Goal: Information Seeking & Learning: Find specific page/section

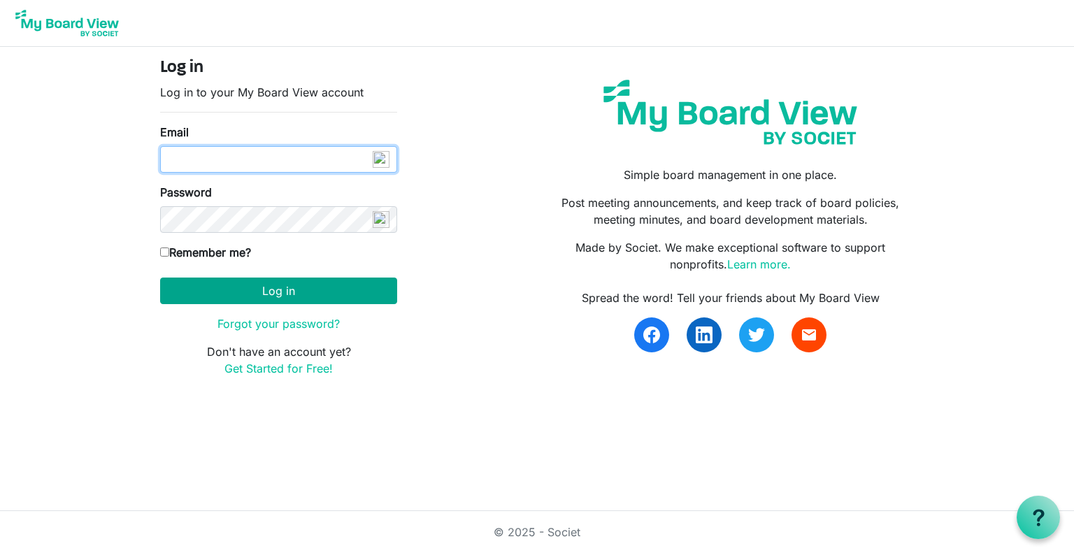
type input "Andrew.j.lawman@gmail.com"
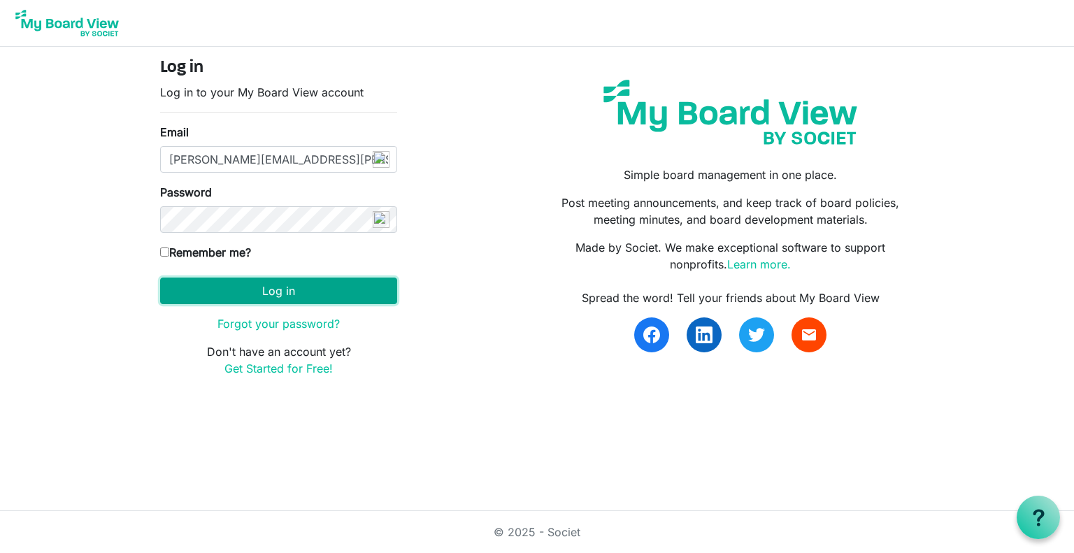
click at [282, 290] on button "Log in" at bounding box center [278, 291] width 237 height 27
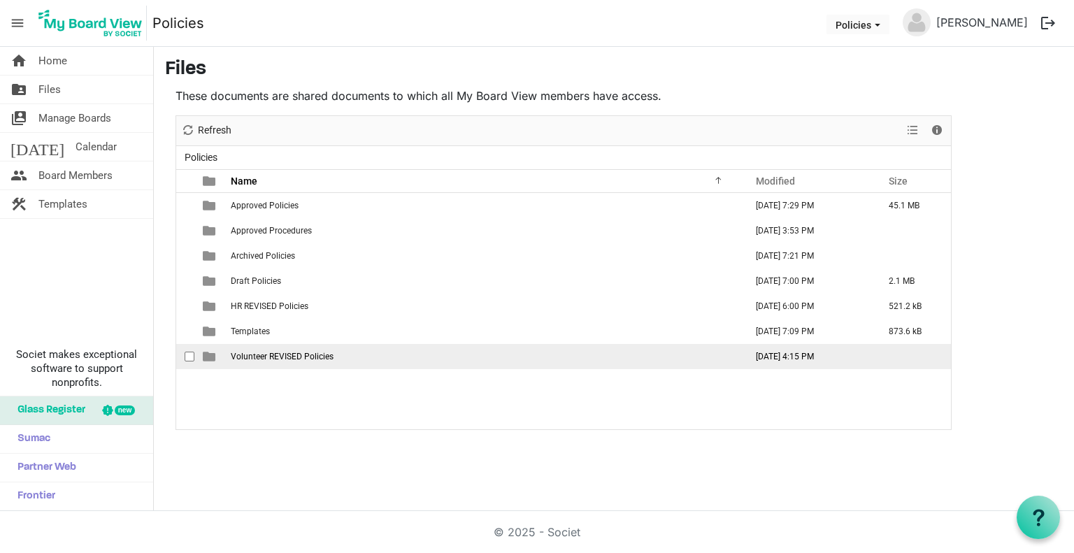
click at [246, 354] on span "Volunteer REVISED Policies" at bounding box center [282, 357] width 103 height 10
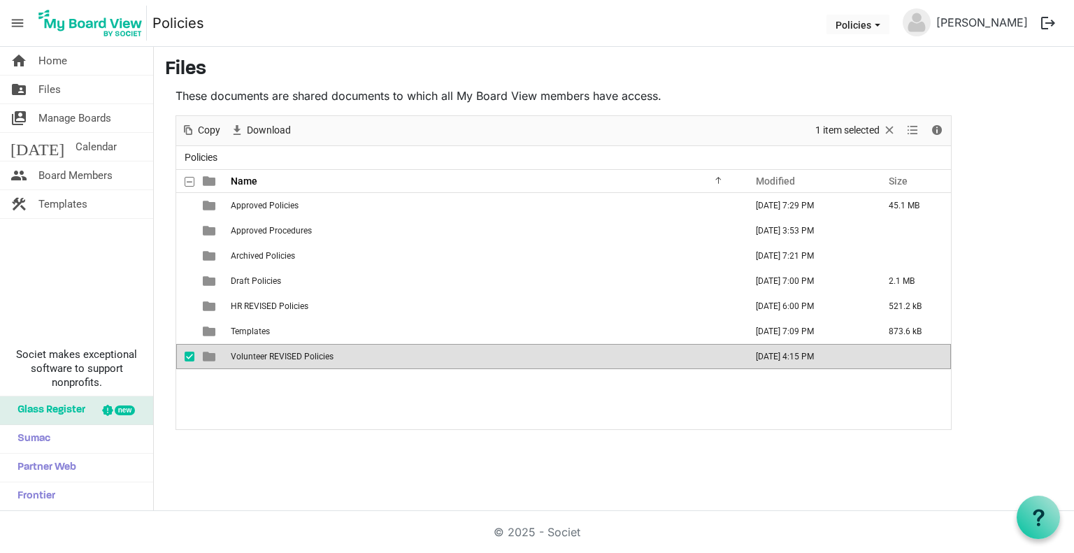
click at [246, 354] on span "Volunteer REVISED Policies" at bounding box center [282, 357] width 103 height 10
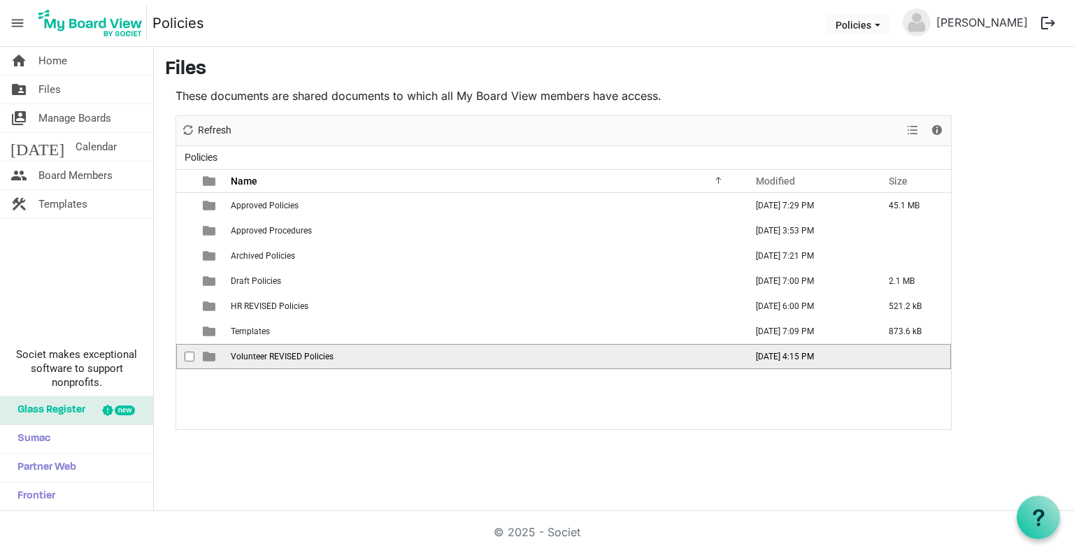
click at [246, 354] on span "Volunteer REVISED Policies" at bounding box center [282, 357] width 103 height 10
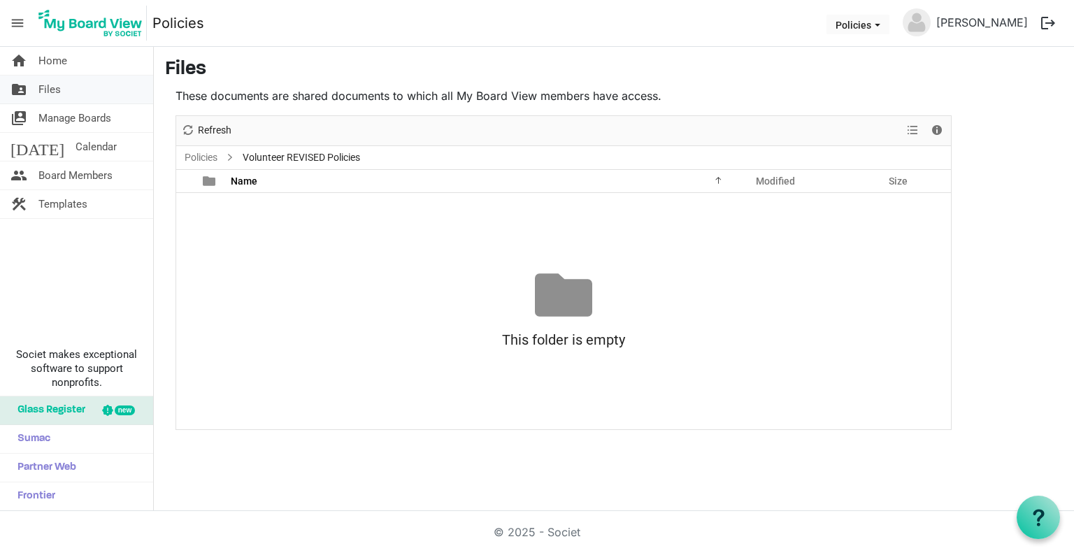
click at [38, 89] on span "Files" at bounding box center [49, 89] width 22 height 28
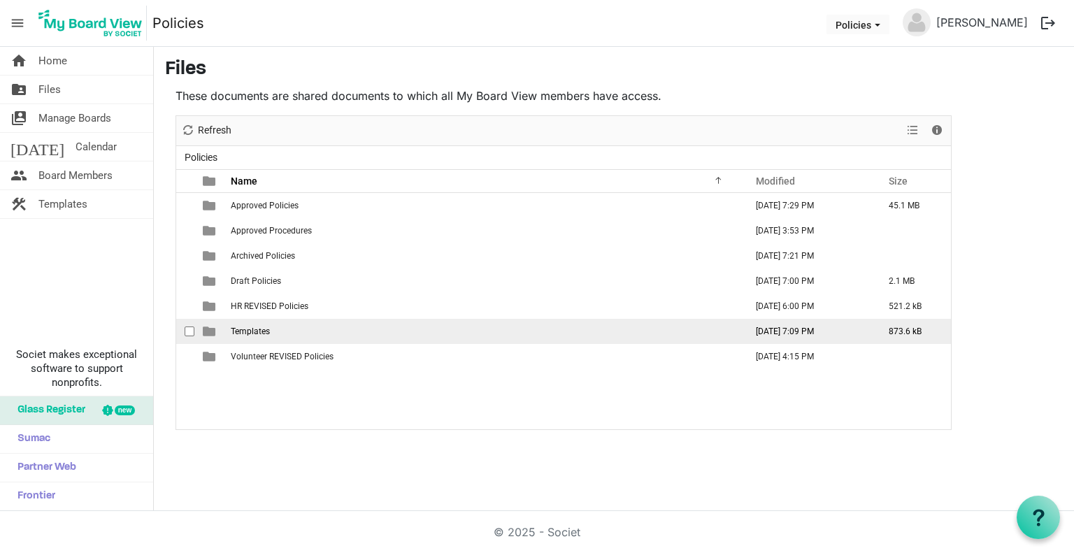
click at [246, 332] on span "Templates" at bounding box center [250, 331] width 39 height 10
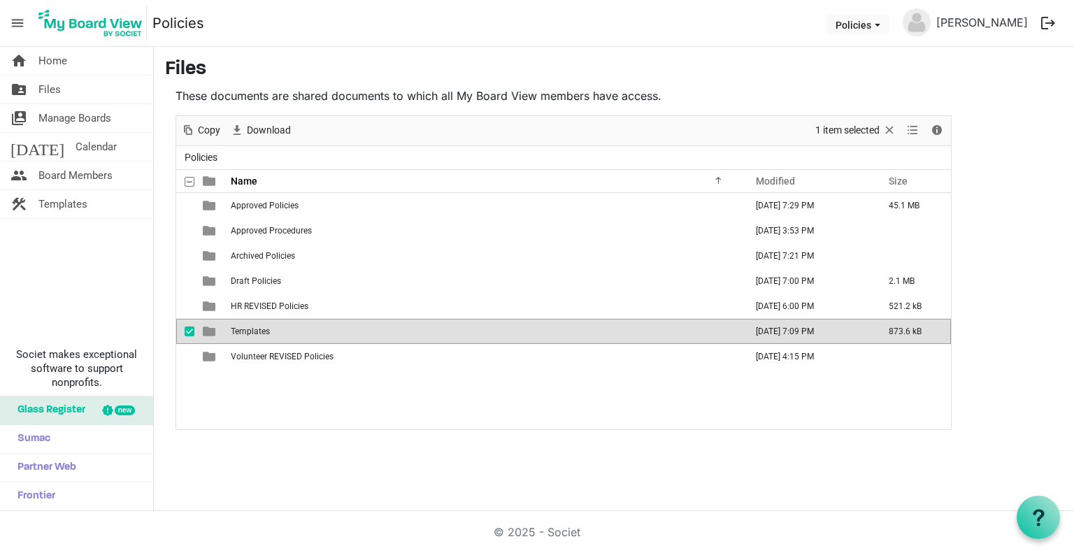
click at [246, 332] on span "Templates" at bounding box center [250, 331] width 39 height 10
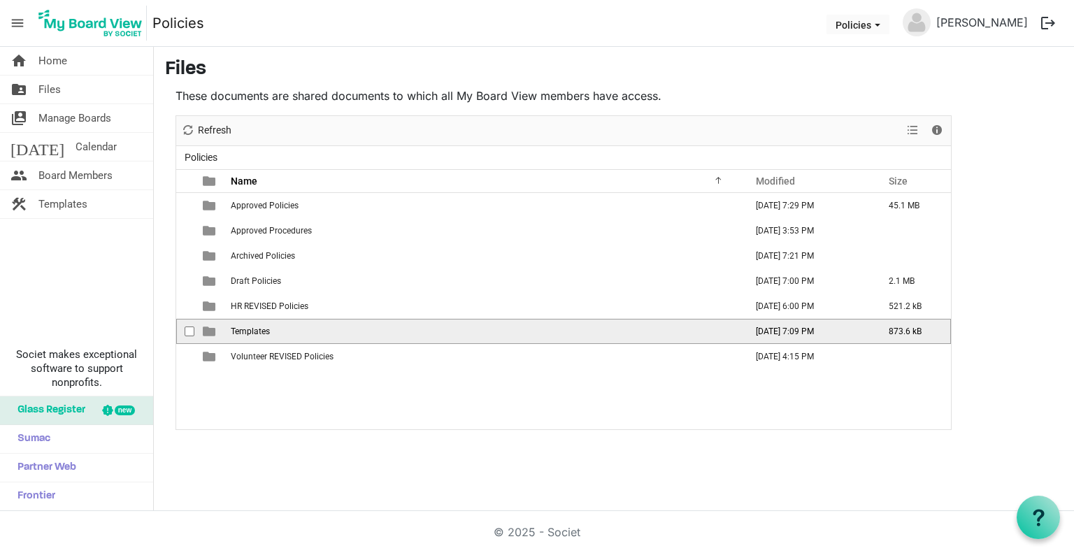
click at [246, 332] on span "Templates" at bounding box center [250, 331] width 39 height 10
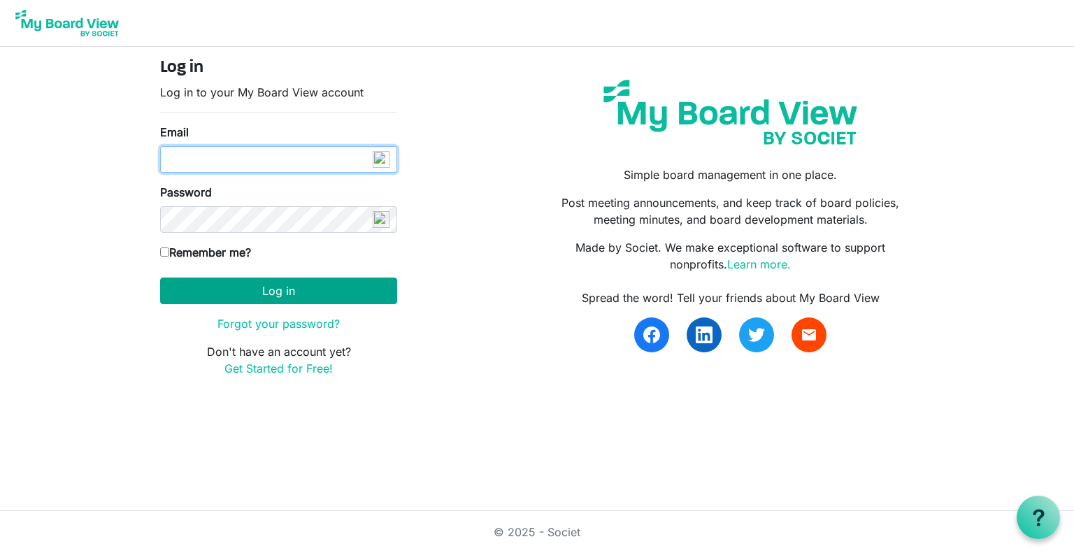
type input "[PERSON_NAME][EMAIL_ADDRESS][PERSON_NAME][DOMAIN_NAME]"
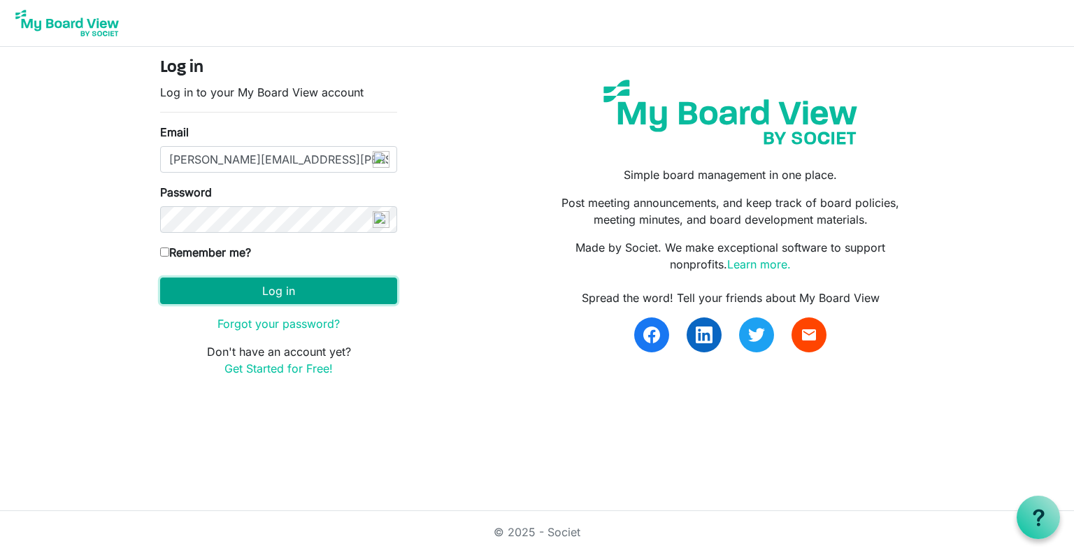
click at [281, 289] on button "Log in" at bounding box center [278, 291] width 237 height 27
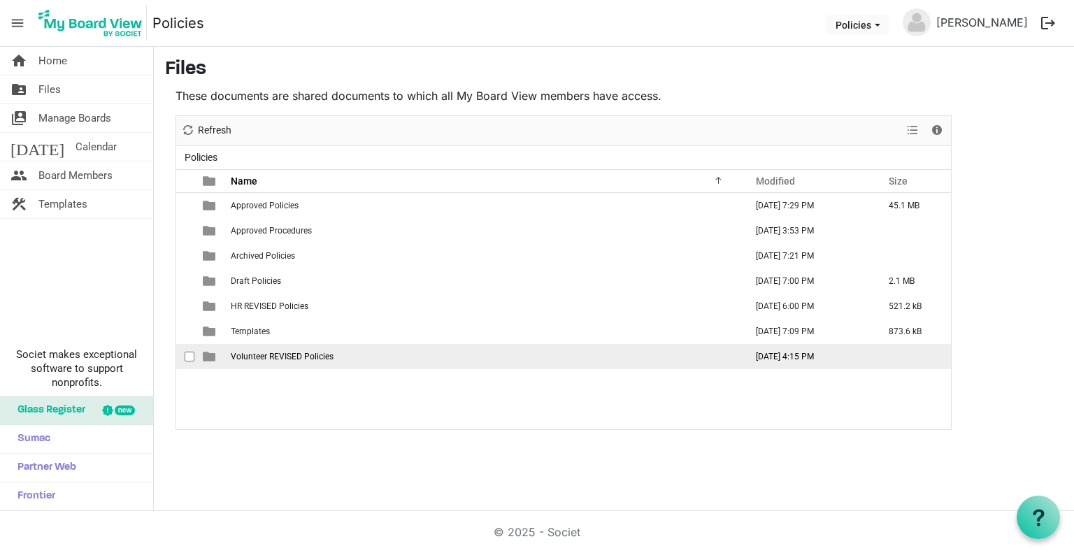
click at [268, 355] on span "Volunteer REVISED Policies" at bounding box center [282, 357] width 103 height 10
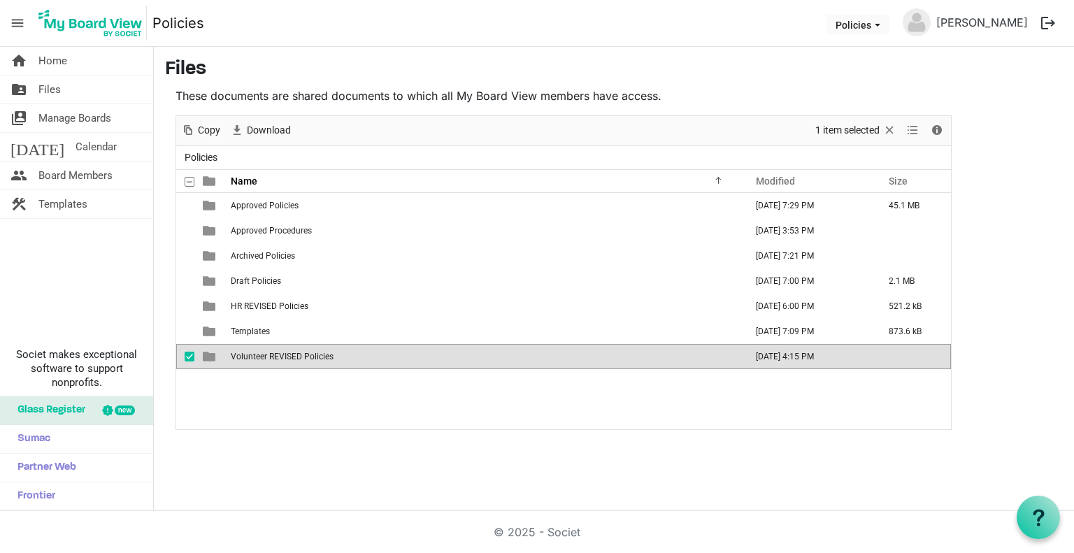
click at [268, 355] on span "Volunteer REVISED Policies" at bounding box center [282, 357] width 103 height 10
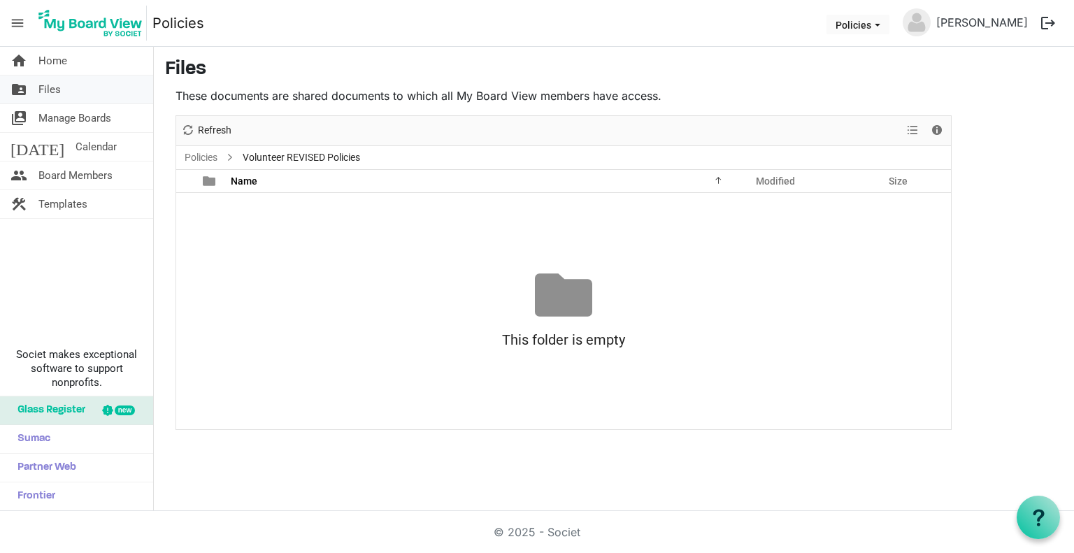
click at [42, 89] on span "Files" at bounding box center [49, 89] width 22 height 28
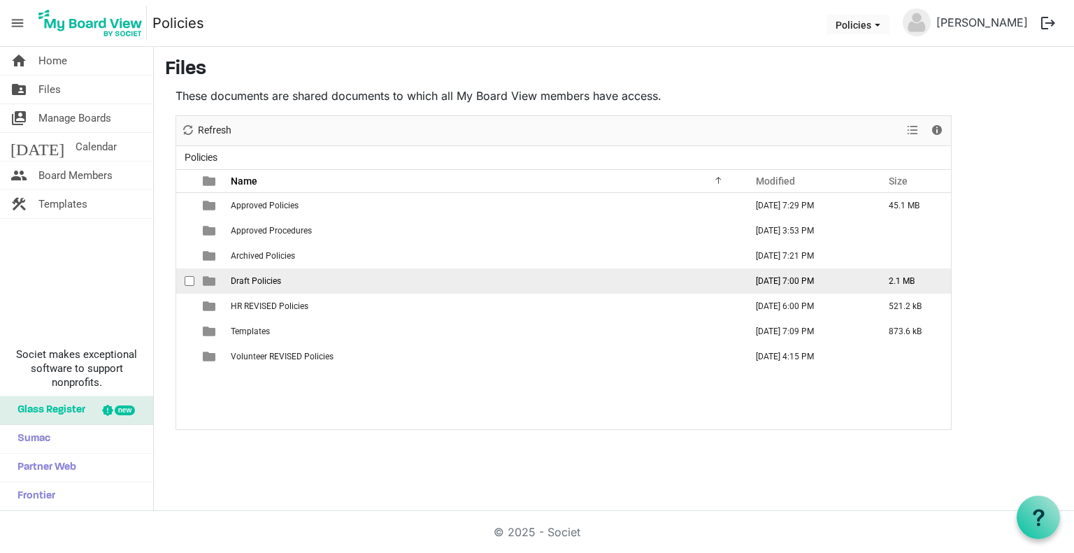
click at [254, 280] on span "Draft Policies" at bounding box center [256, 281] width 50 height 10
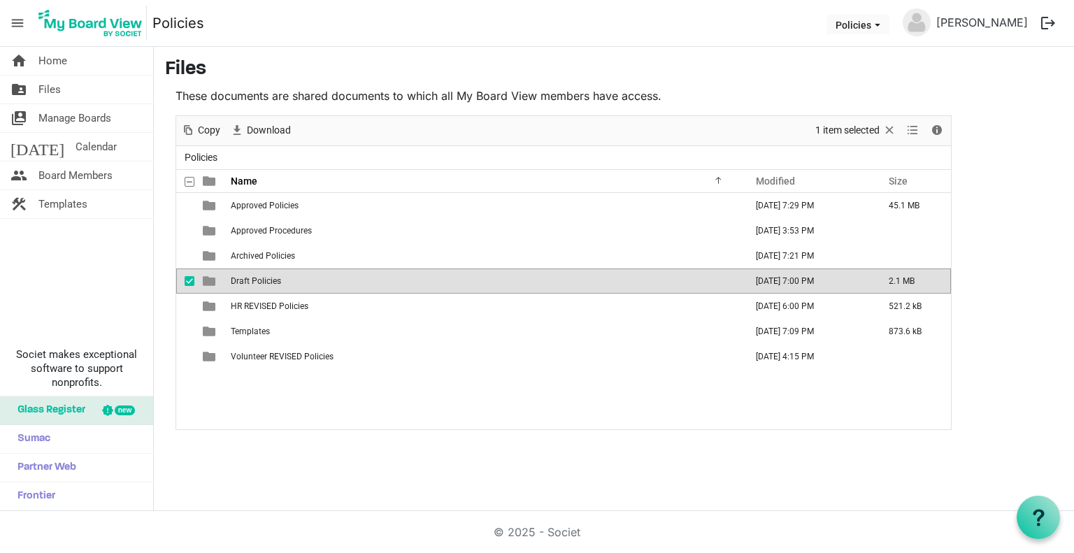
click at [254, 280] on span "Draft Policies" at bounding box center [256, 281] width 50 height 10
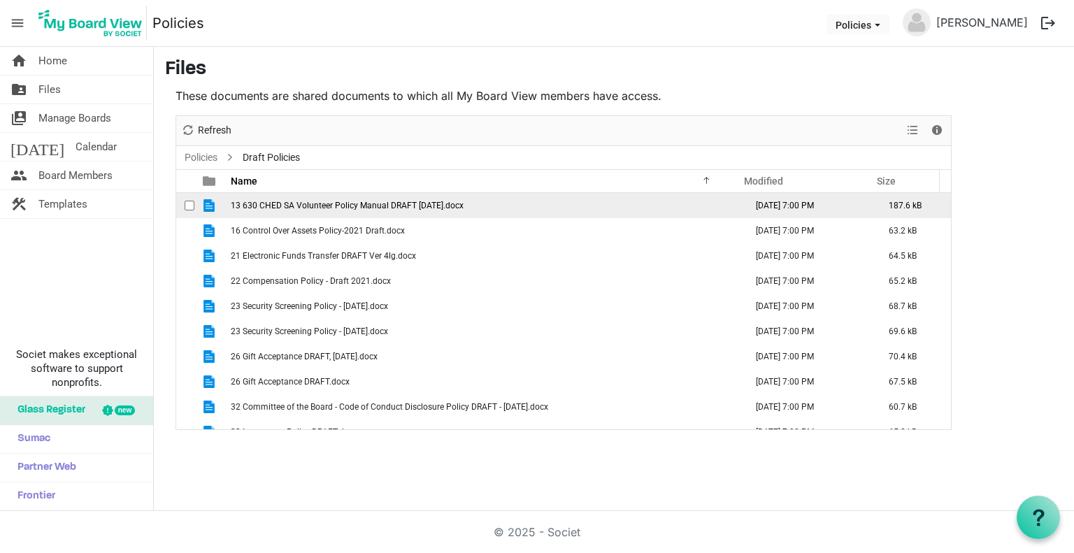
click at [326, 201] on span "13 630 CHED SA Volunteer Policy Manual DRAFT [DATE].docx" at bounding box center [347, 206] width 233 height 10
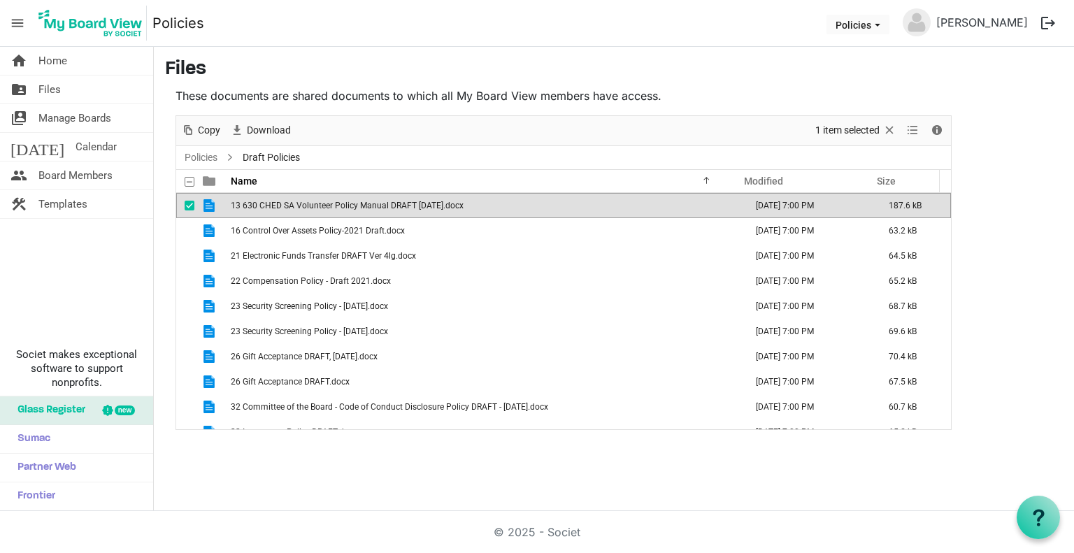
click at [326, 201] on span "13 630 CHED SA Volunteer Policy Manual DRAFT [DATE].docx" at bounding box center [347, 206] width 233 height 10
click at [333, 203] on span "13 630 CHED SA Volunteer Policy Manual DRAFT [DATE].docx" at bounding box center [347, 206] width 233 height 10
click at [333, 203] on span "13 630 CHED SA Volunteer Policy Manual DRAFT Nov 2020.docx" at bounding box center [347, 206] width 233 height 10
click at [50, 92] on span "Files" at bounding box center [49, 89] width 22 height 28
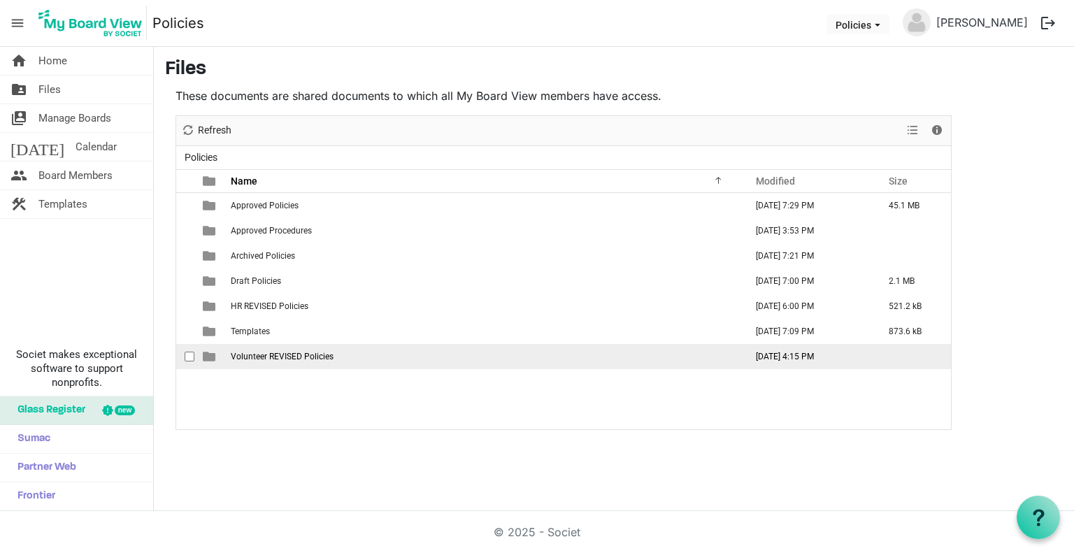
click at [253, 357] on span "Volunteer REVISED Policies" at bounding box center [282, 357] width 103 height 10
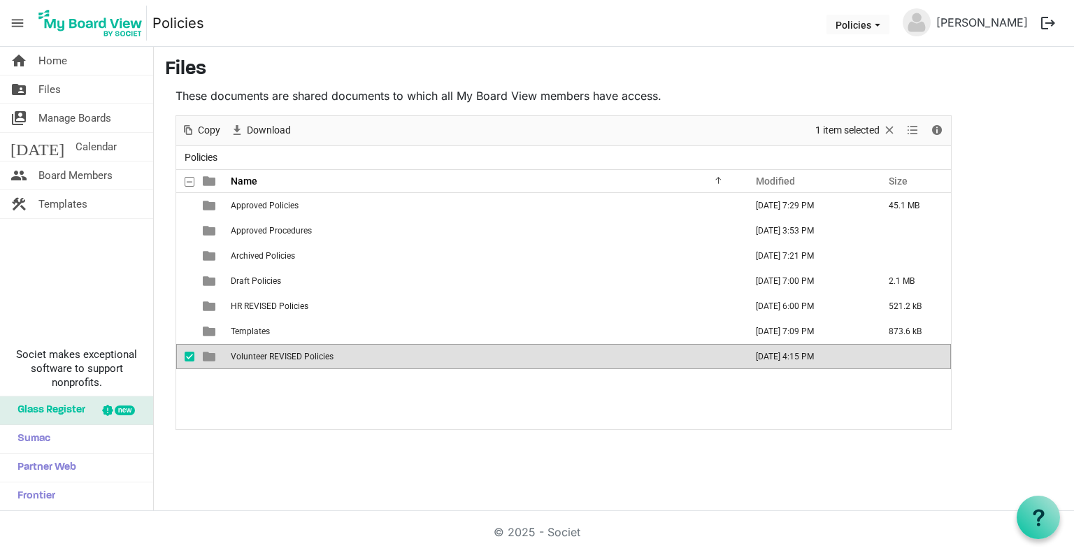
click at [253, 357] on span "Volunteer REVISED Policies" at bounding box center [282, 357] width 103 height 10
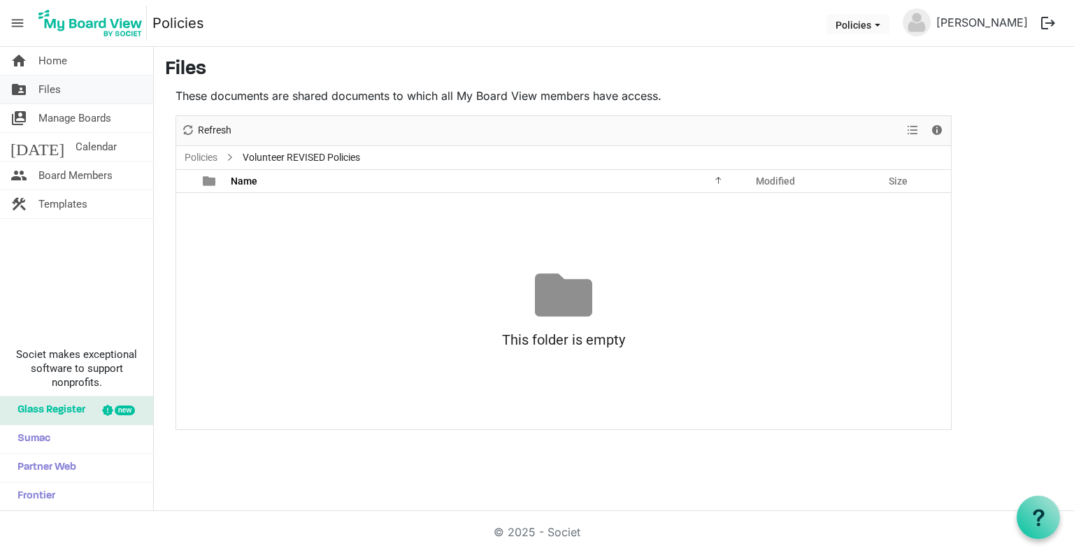
click at [47, 83] on span "Files" at bounding box center [49, 89] width 22 height 28
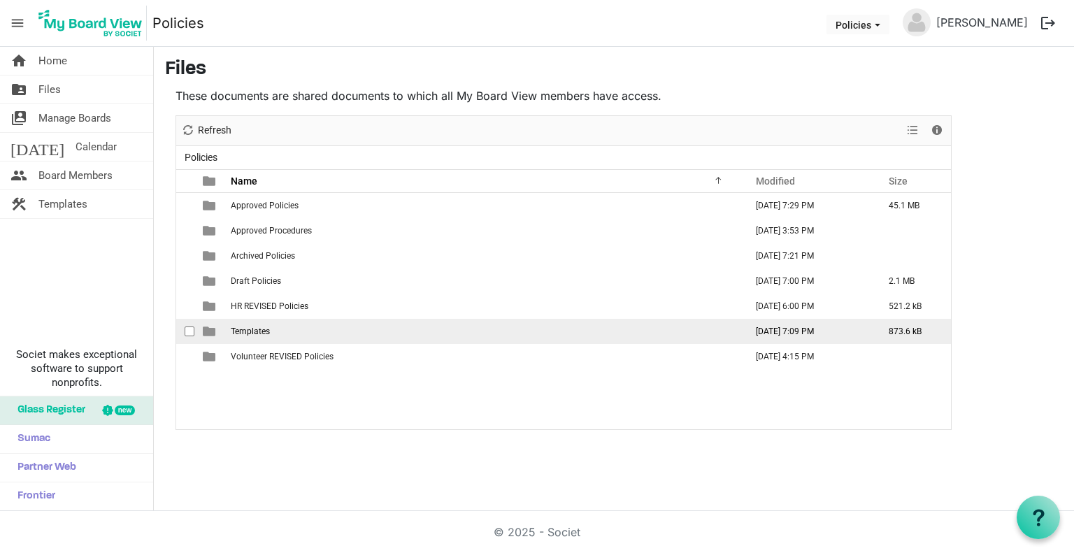
click at [246, 323] on td "Templates" at bounding box center [483, 331] width 514 height 25
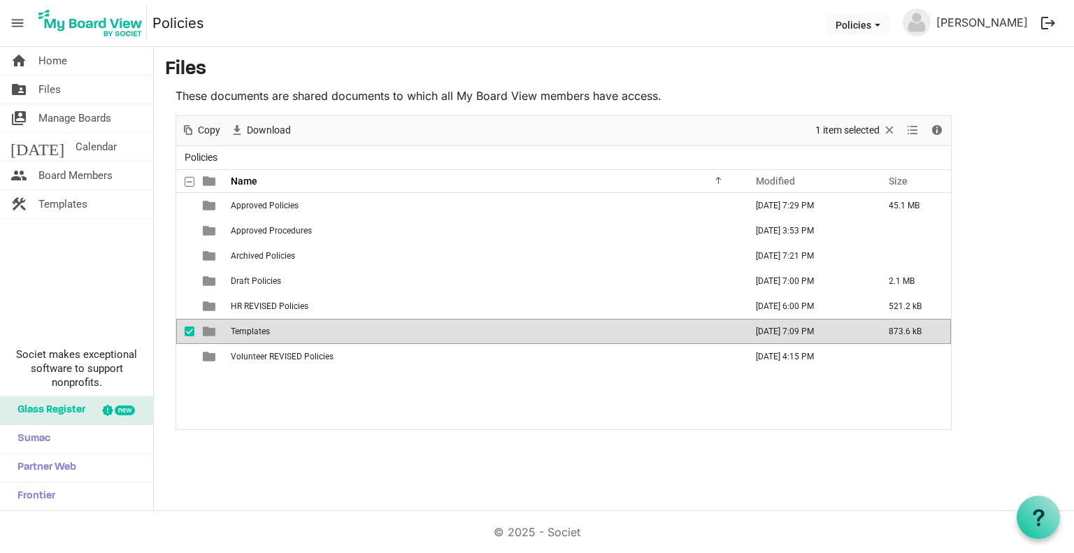
click at [246, 323] on td "Templates" at bounding box center [483, 331] width 514 height 25
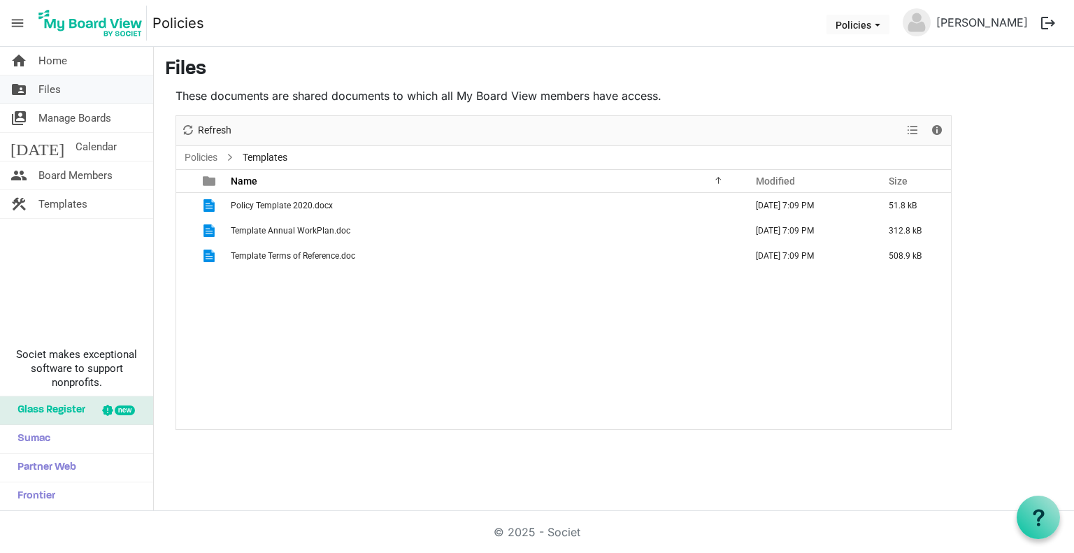
click at [50, 94] on span "Files" at bounding box center [49, 89] width 22 height 28
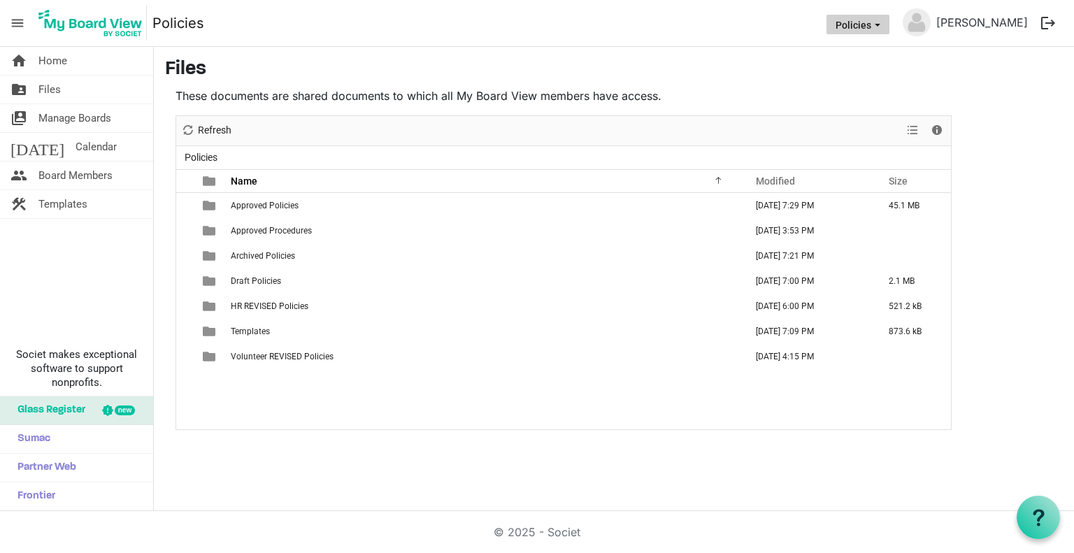
click at [873, 18] on button "Policies" at bounding box center [857, 25] width 63 height 20
click at [334, 94] on p "These documents are shared documents to which all My Board View members have ac…" at bounding box center [563, 95] width 776 height 17
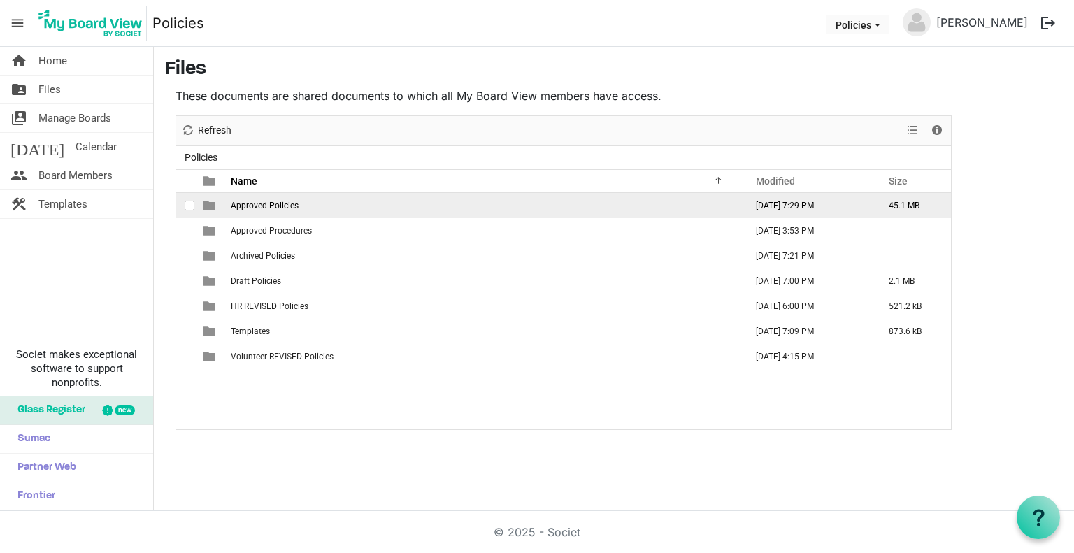
click at [298, 196] on td "Approved Policies" at bounding box center [483, 205] width 514 height 25
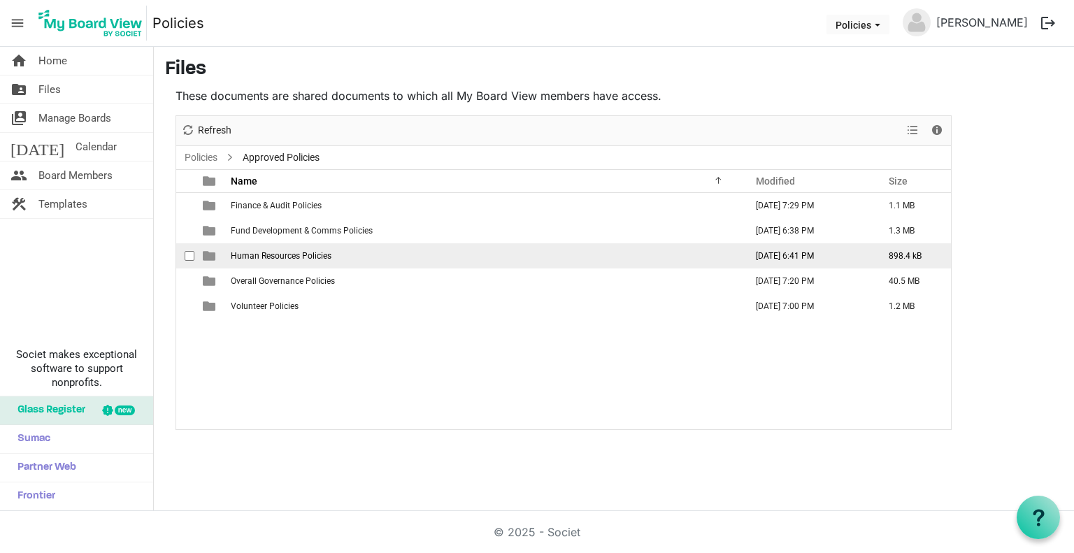
click at [327, 258] on span "Human Resources Policies" at bounding box center [281, 256] width 101 height 10
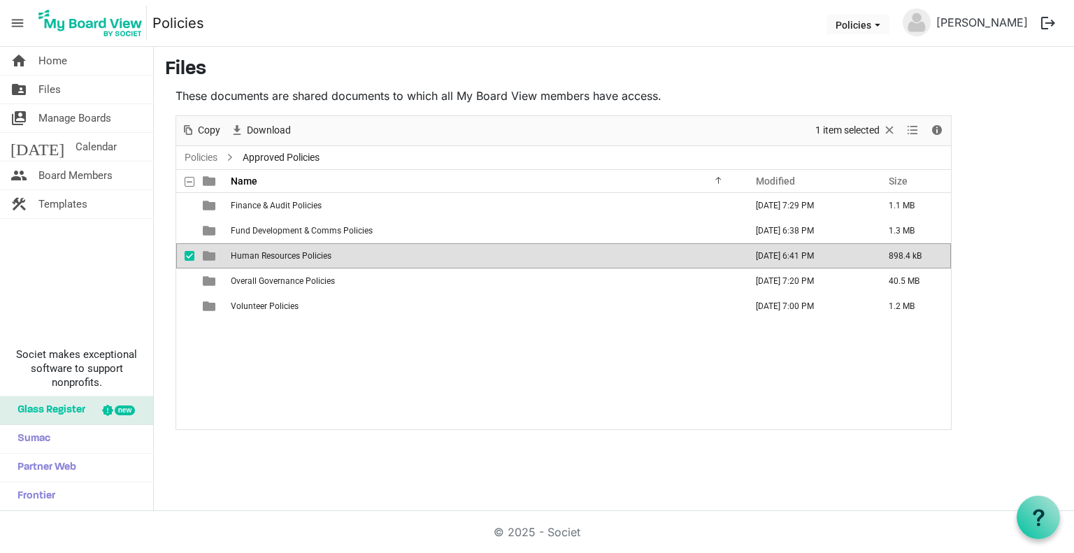
click at [327, 258] on span "Human Resources Policies" at bounding box center [281, 256] width 101 height 10
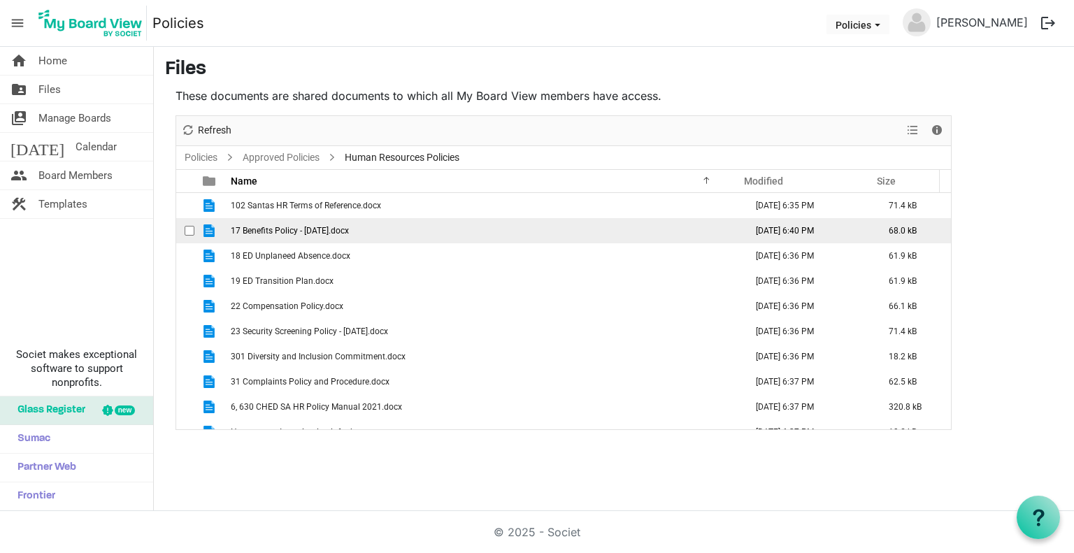
click at [291, 230] on span "17 Benefits Policy - October 2022.docx" at bounding box center [290, 231] width 118 height 10
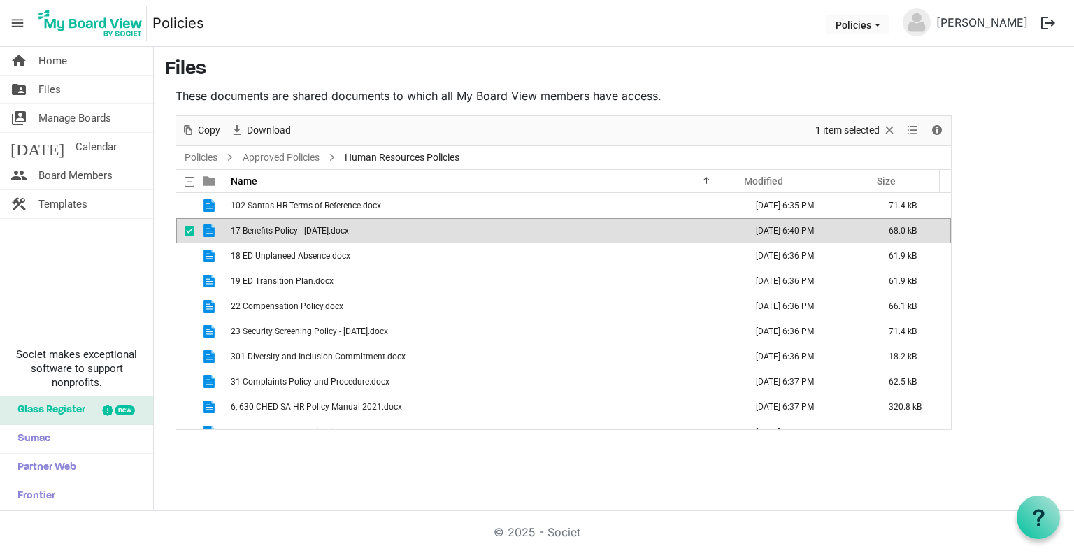
click at [291, 230] on span "17 Benefits Policy - October 2022.docx" at bounding box center [290, 231] width 118 height 10
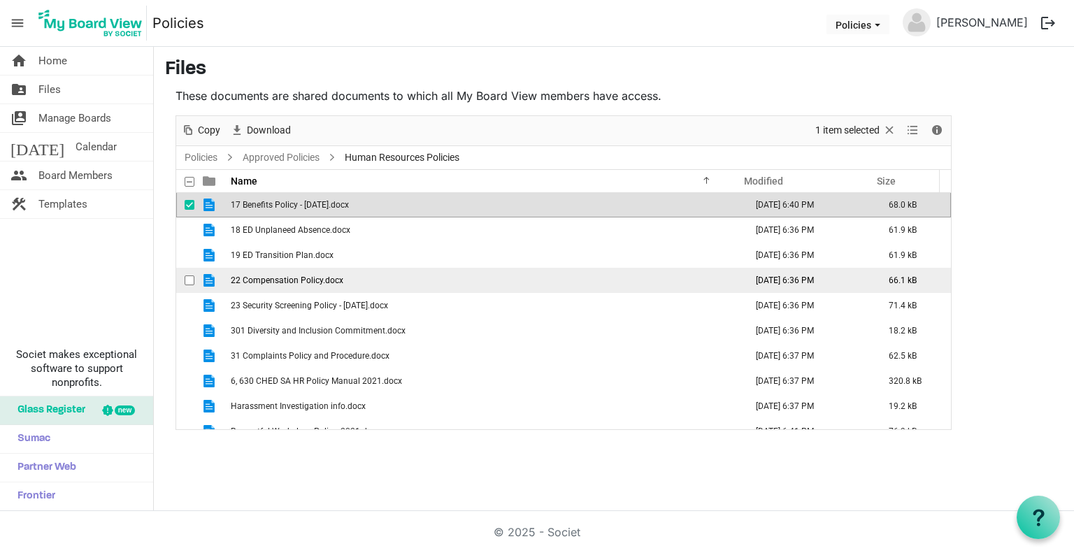
scroll to position [40, 0]
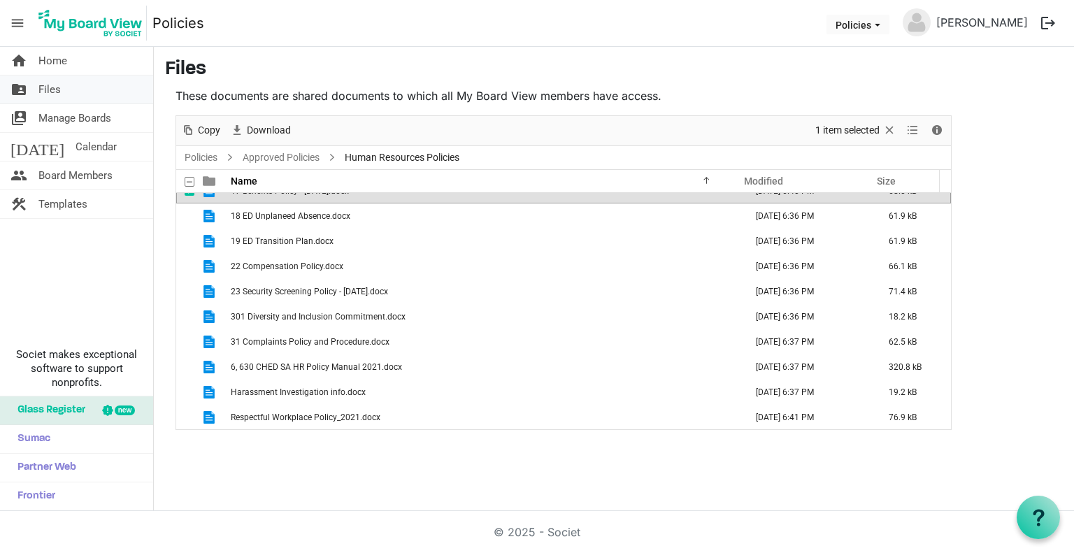
click at [45, 87] on span "Files" at bounding box center [49, 89] width 22 height 28
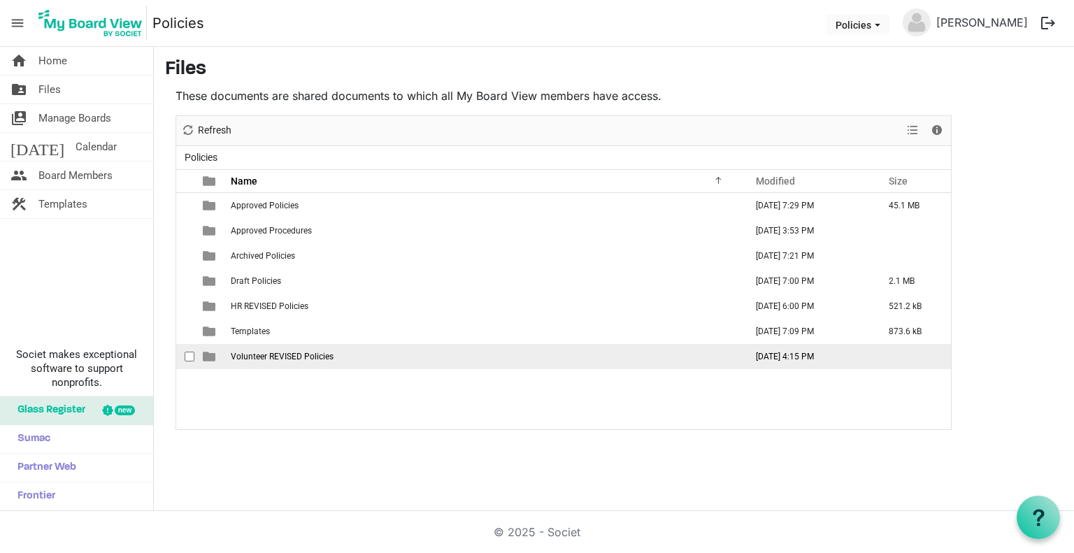
click at [261, 356] on span "Volunteer REVISED Policies" at bounding box center [282, 357] width 103 height 10
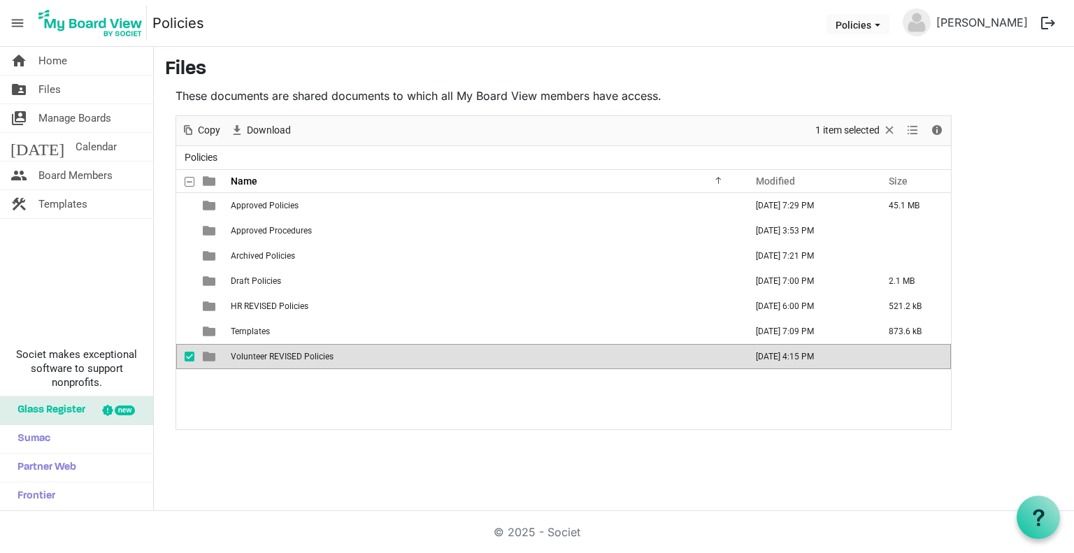
click at [261, 356] on span "Volunteer REVISED Policies" at bounding box center [282, 357] width 103 height 10
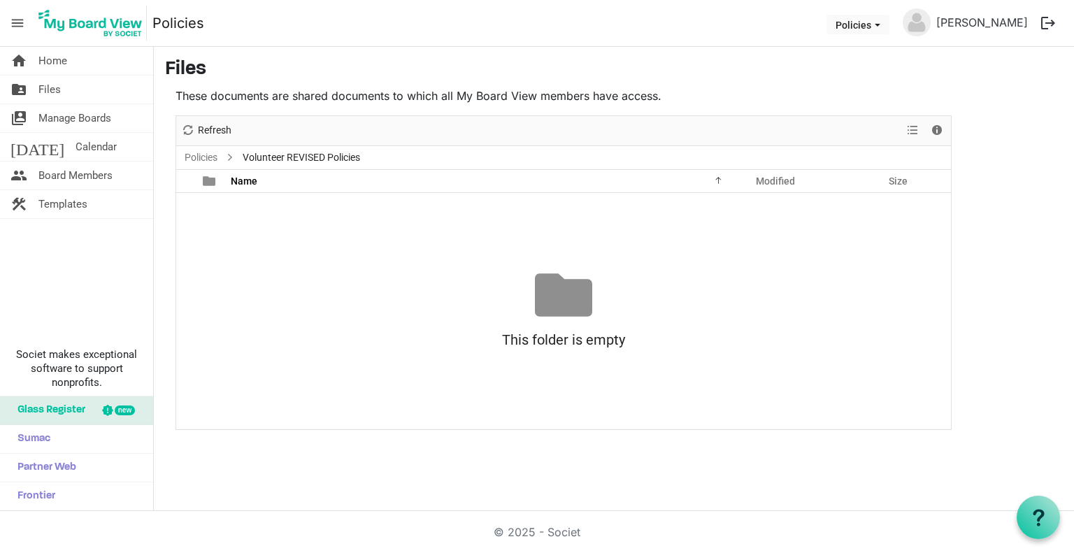
click at [266, 155] on span "Volunteer REVISED Policies" at bounding box center [301, 157] width 123 height 17
click at [207, 154] on link "Policies" at bounding box center [201, 157] width 38 height 17
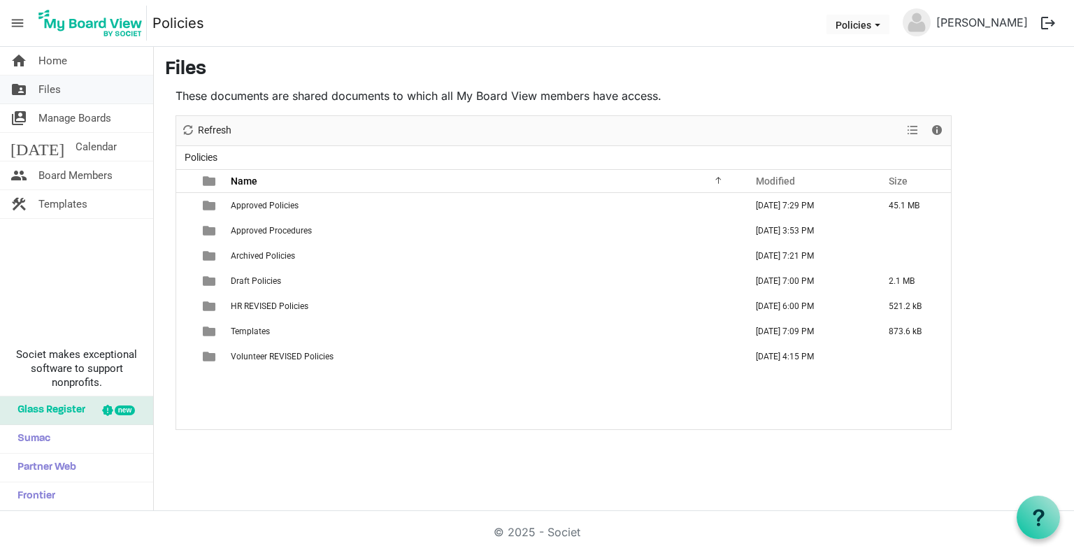
click at [57, 92] on span "Files" at bounding box center [49, 89] width 22 height 28
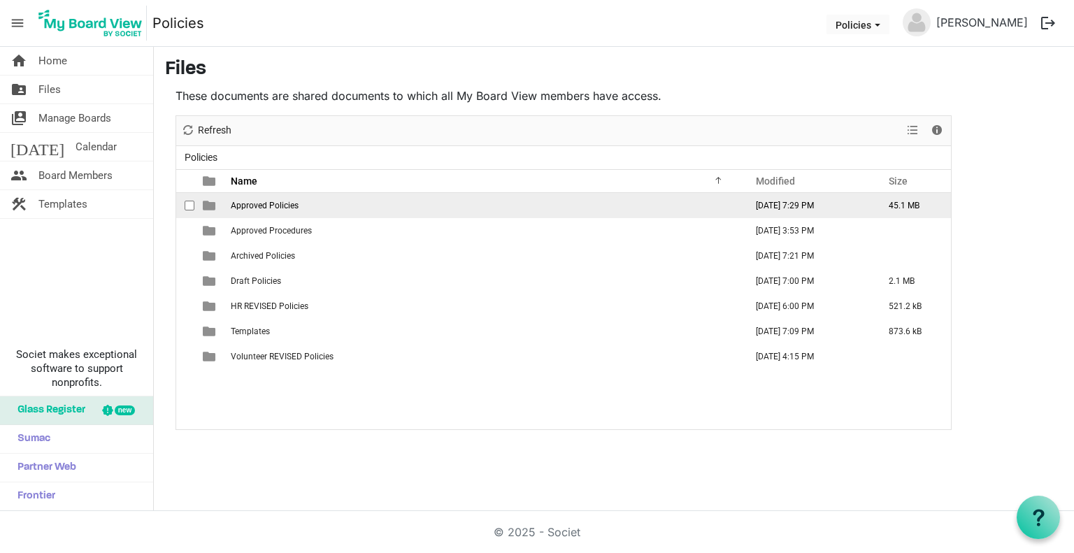
click at [263, 204] on span "Approved Policies" at bounding box center [265, 206] width 68 height 10
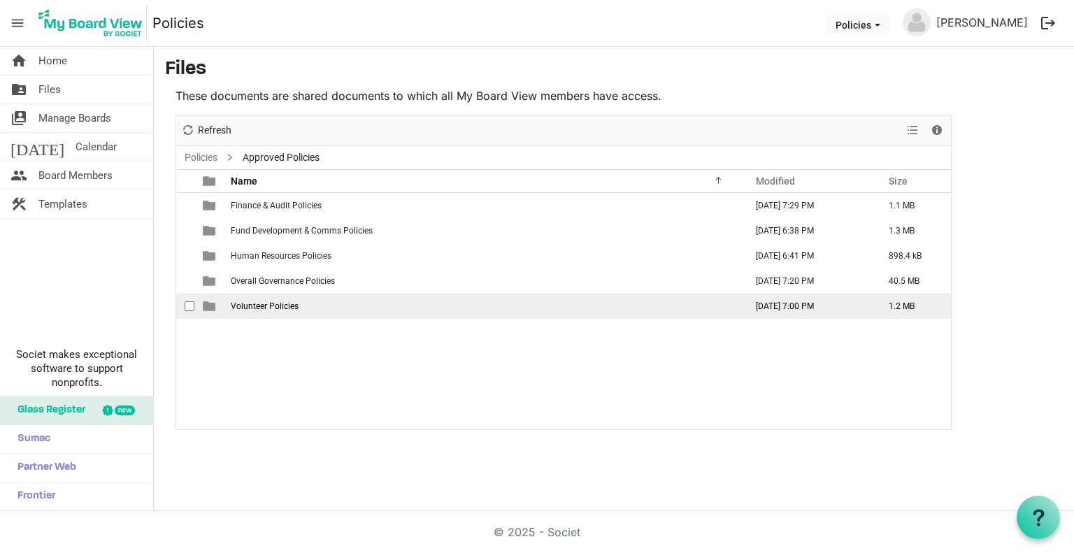
click at [293, 309] on span "Volunteer Policies" at bounding box center [265, 306] width 68 height 10
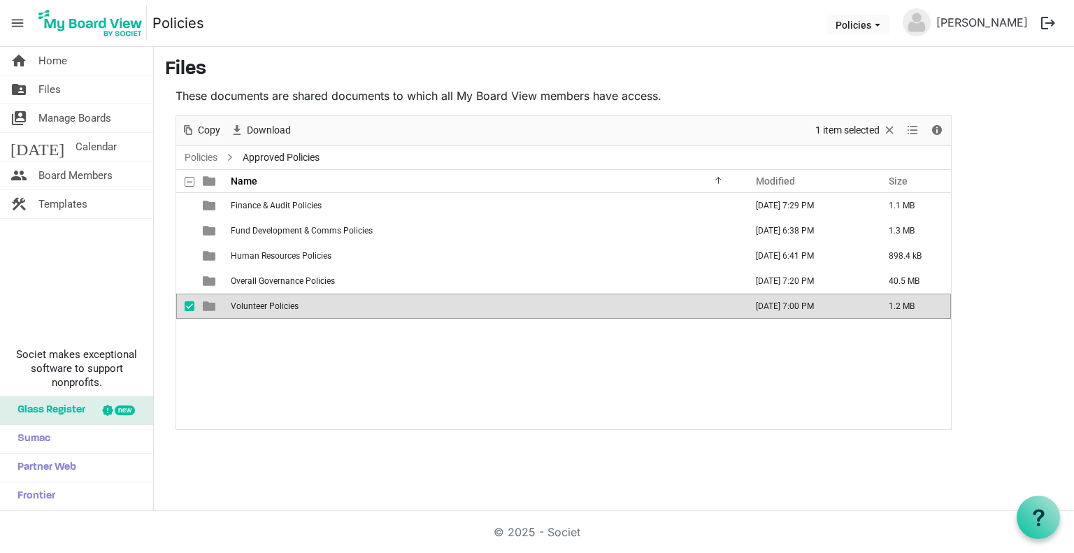
click at [293, 309] on span "Volunteer Policies" at bounding box center [265, 306] width 68 height 10
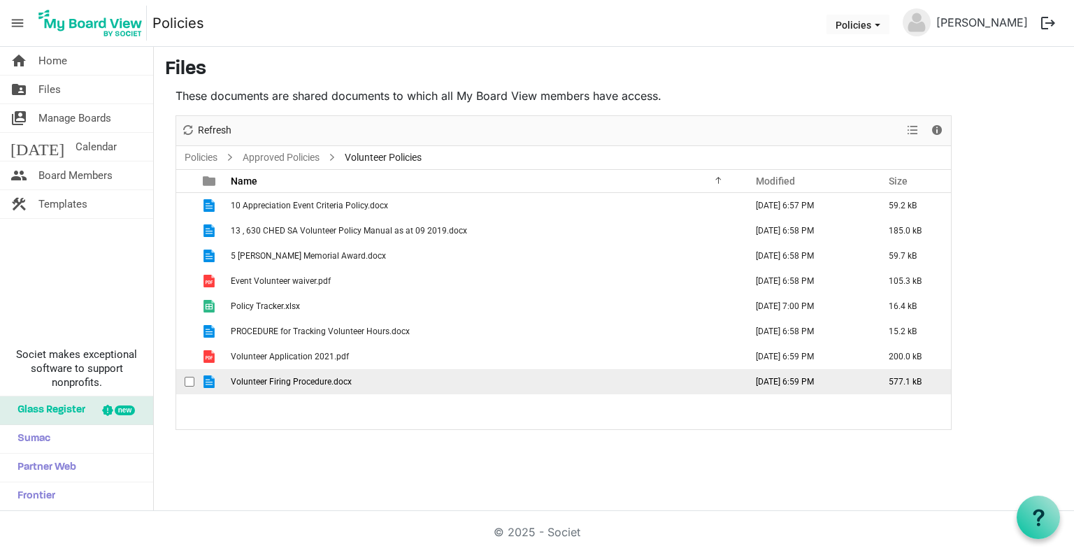
click at [301, 382] on span "Volunteer Firing Procedure.docx" at bounding box center [291, 382] width 121 height 10
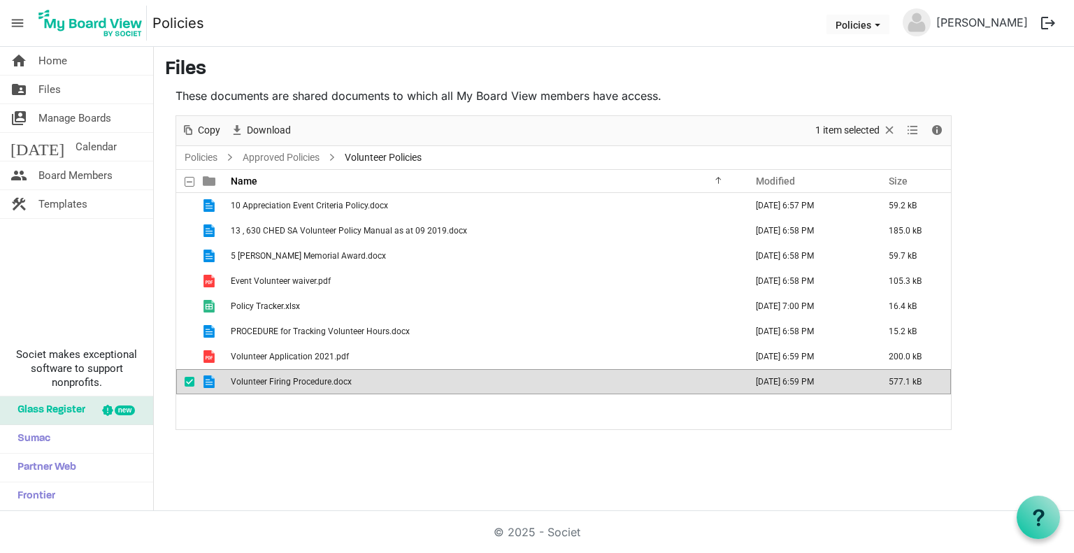
click at [301, 382] on span "Volunteer Firing Procedure.docx" at bounding box center [291, 382] width 121 height 10
click at [50, 90] on span "Files" at bounding box center [49, 89] width 22 height 28
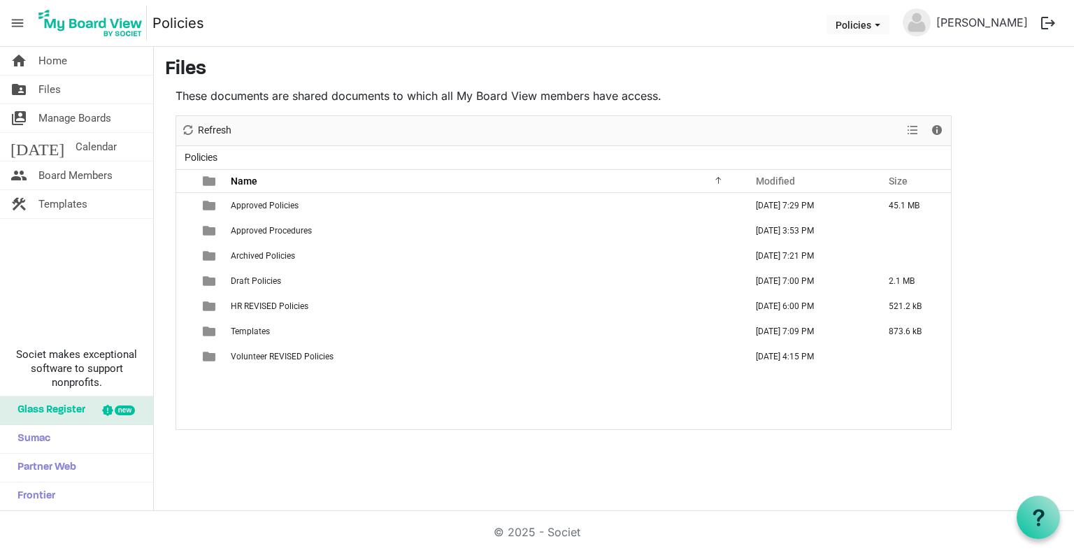
click at [98, 258] on div "home Home folder_shared Files switch_account Manage Boards [DATE] Calendar peop…" at bounding box center [77, 279] width 154 height 464
click at [43, 94] on span "Files" at bounding box center [49, 89] width 22 height 28
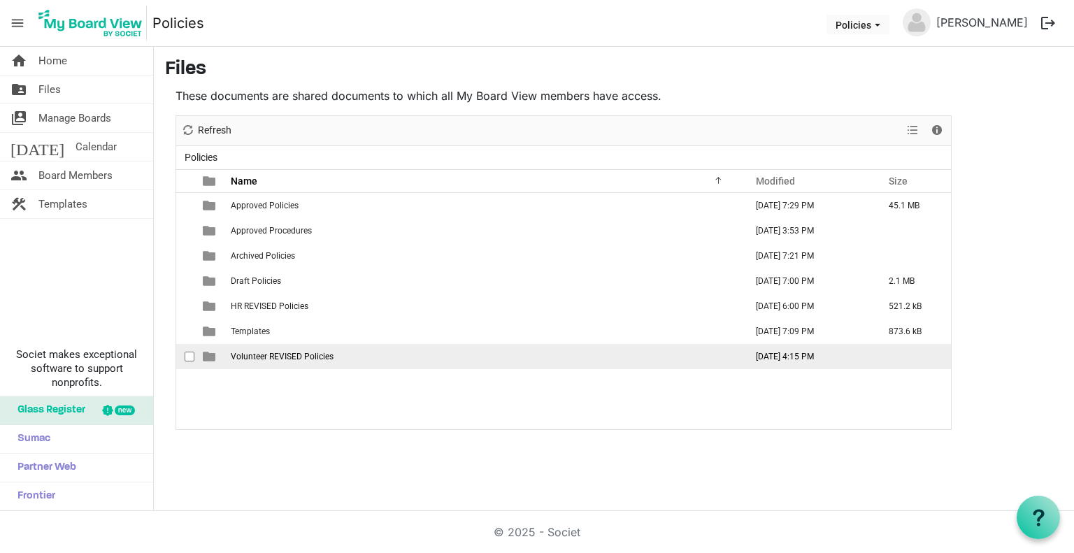
click at [250, 352] on span "Volunteer REVISED Policies" at bounding box center [282, 357] width 103 height 10
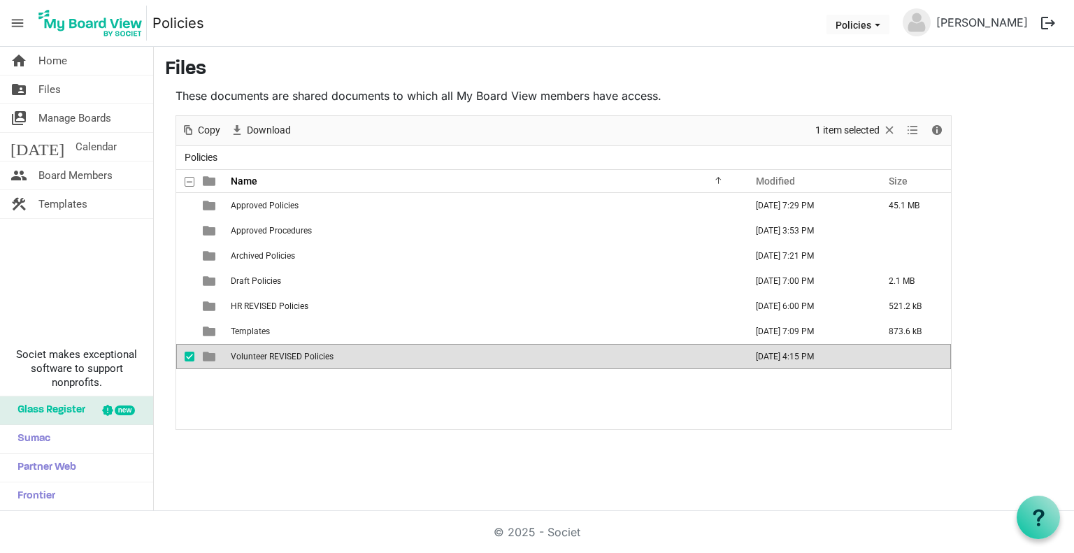
click at [250, 352] on span "Volunteer REVISED Policies" at bounding box center [282, 357] width 103 height 10
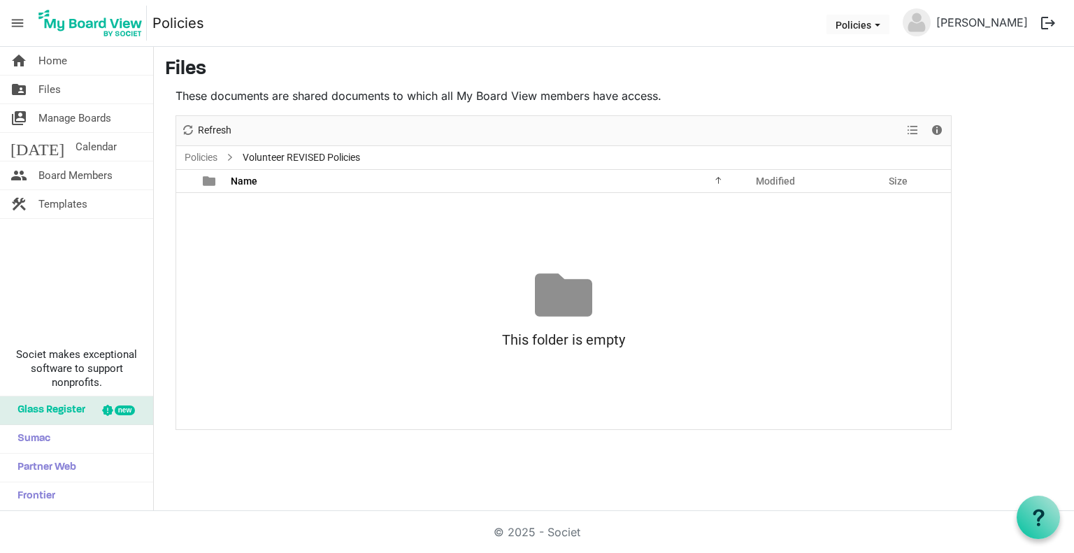
click at [277, 155] on span "Volunteer REVISED Policies" at bounding box center [301, 157] width 123 height 17
click at [207, 153] on link "Policies" at bounding box center [201, 157] width 38 height 17
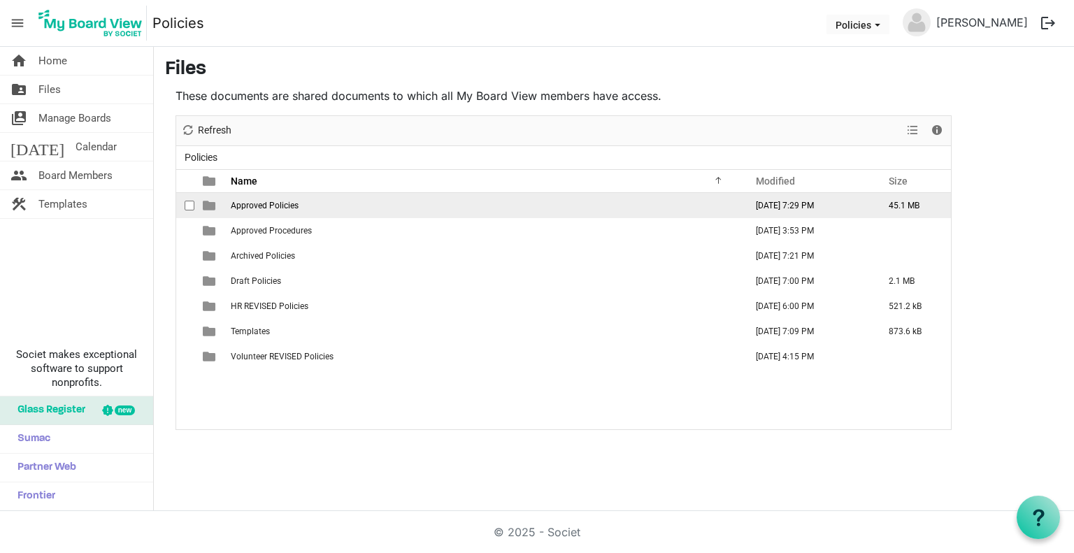
click at [249, 201] on span "Approved Policies" at bounding box center [265, 206] width 68 height 10
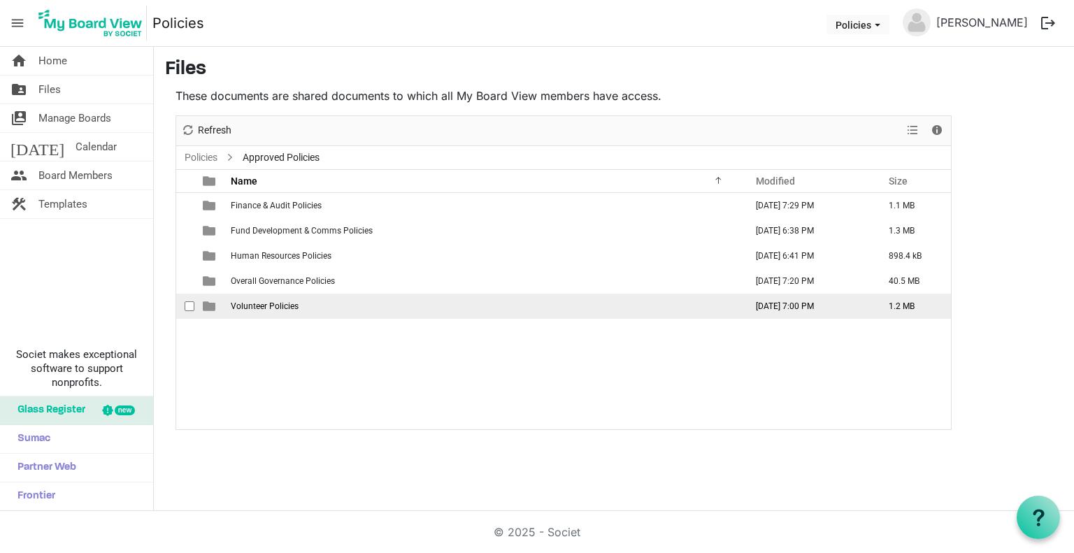
click at [299, 298] on td "Volunteer Policies" at bounding box center [483, 306] width 514 height 25
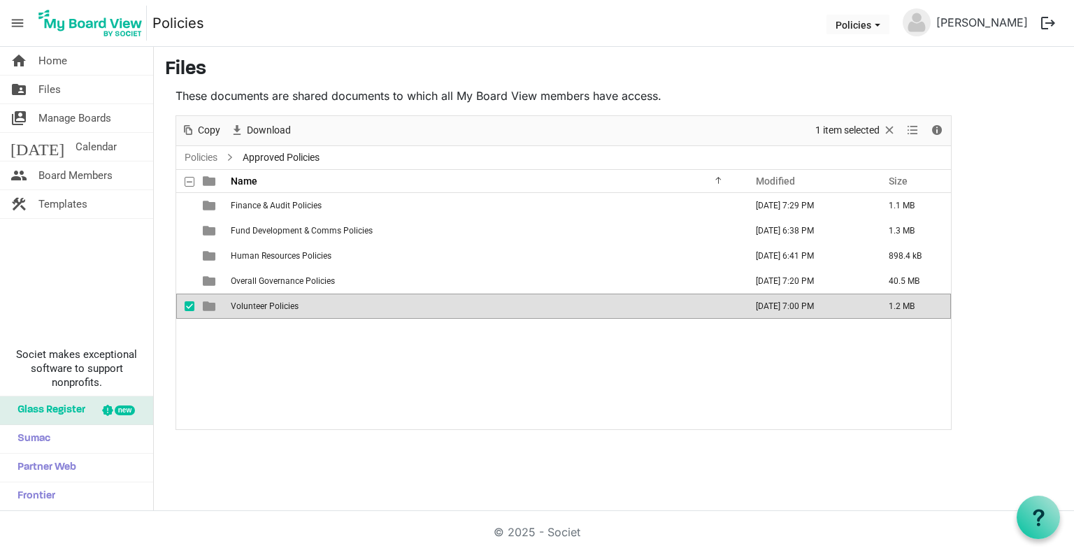
click at [299, 298] on td "Volunteer Policies" at bounding box center [483, 306] width 514 height 25
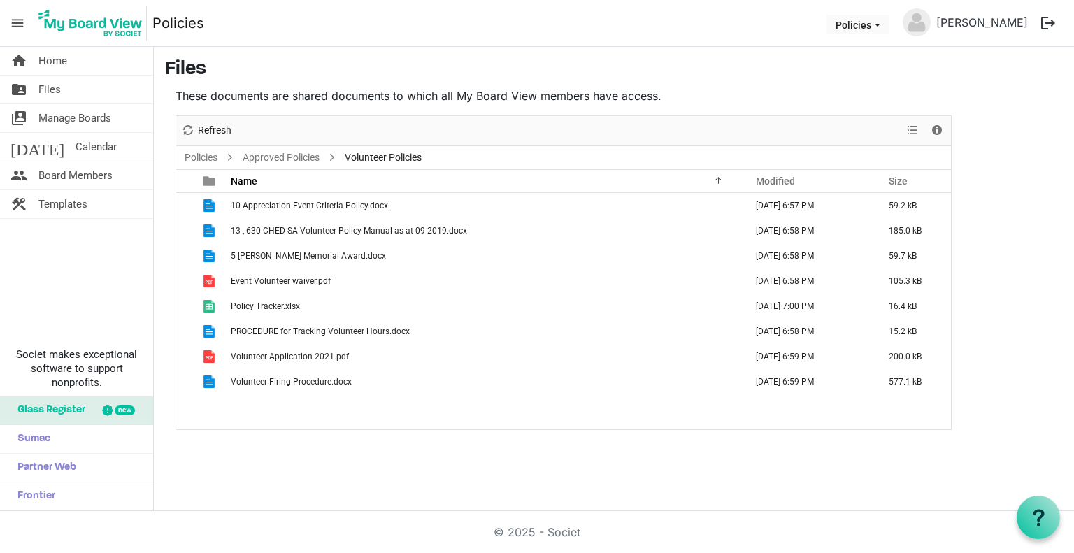
click at [101, 294] on div "home Home folder_shared Files switch_account Manage Boards [DATE] Calendar peop…" at bounding box center [77, 279] width 154 height 464
